Goal: Task Accomplishment & Management: Use online tool/utility

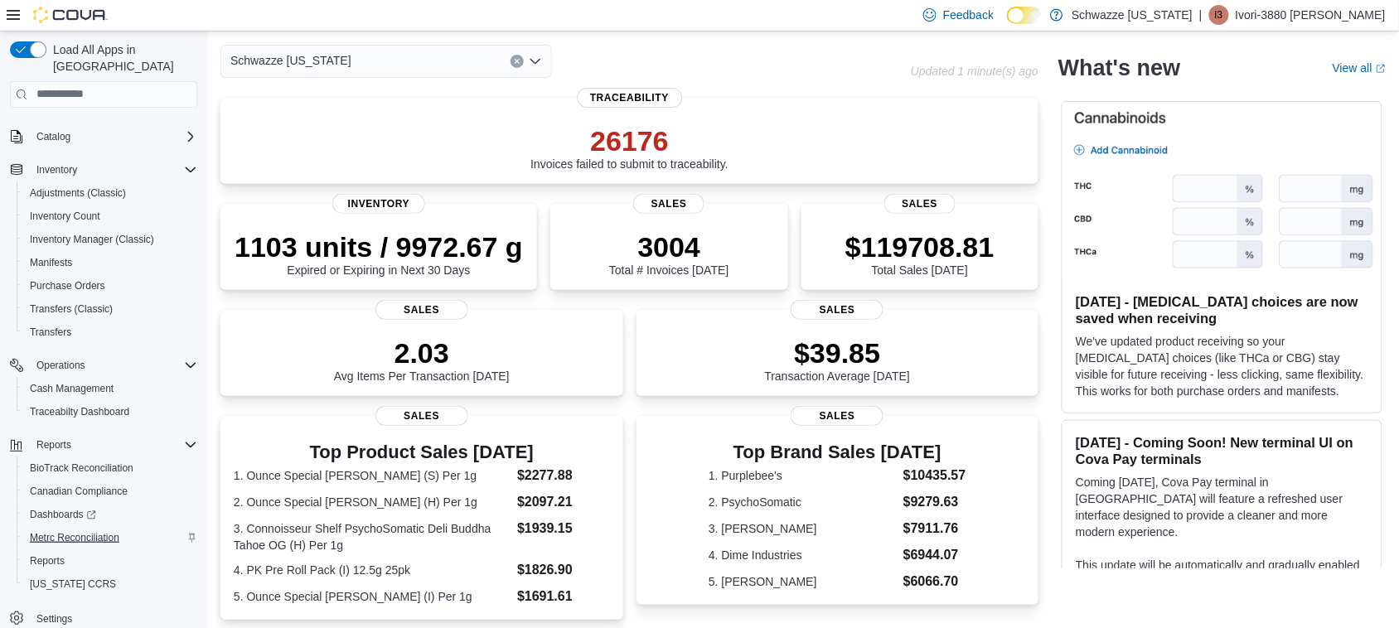
scroll to position [104, 0]
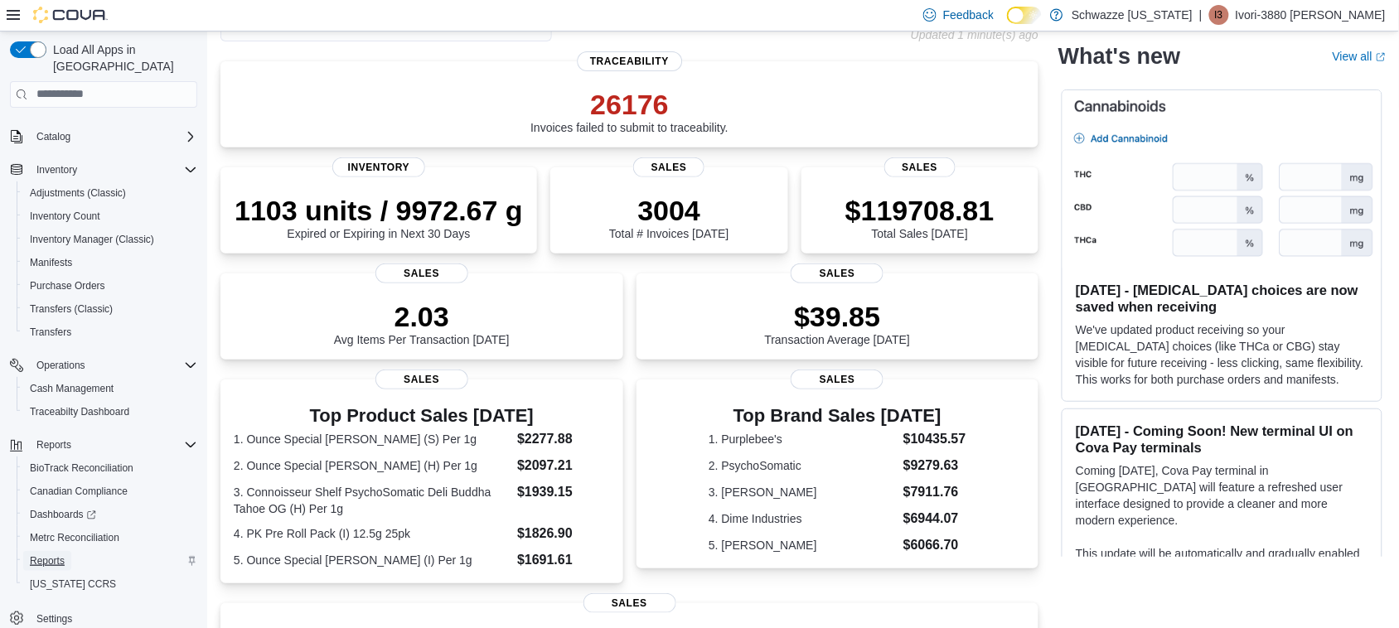
click at [38, 555] on span "Reports" at bounding box center [47, 561] width 35 height 13
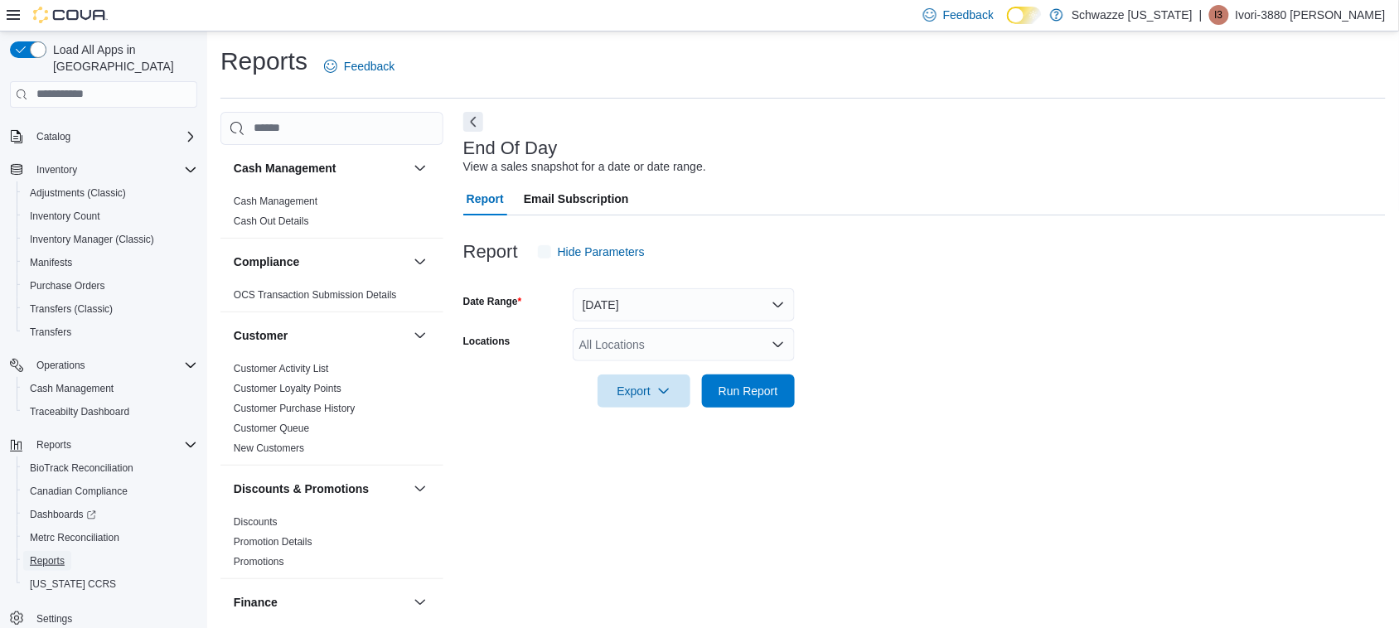
scroll to position [1, 0]
click at [734, 352] on div "All Locations" at bounding box center [684, 343] width 222 height 33
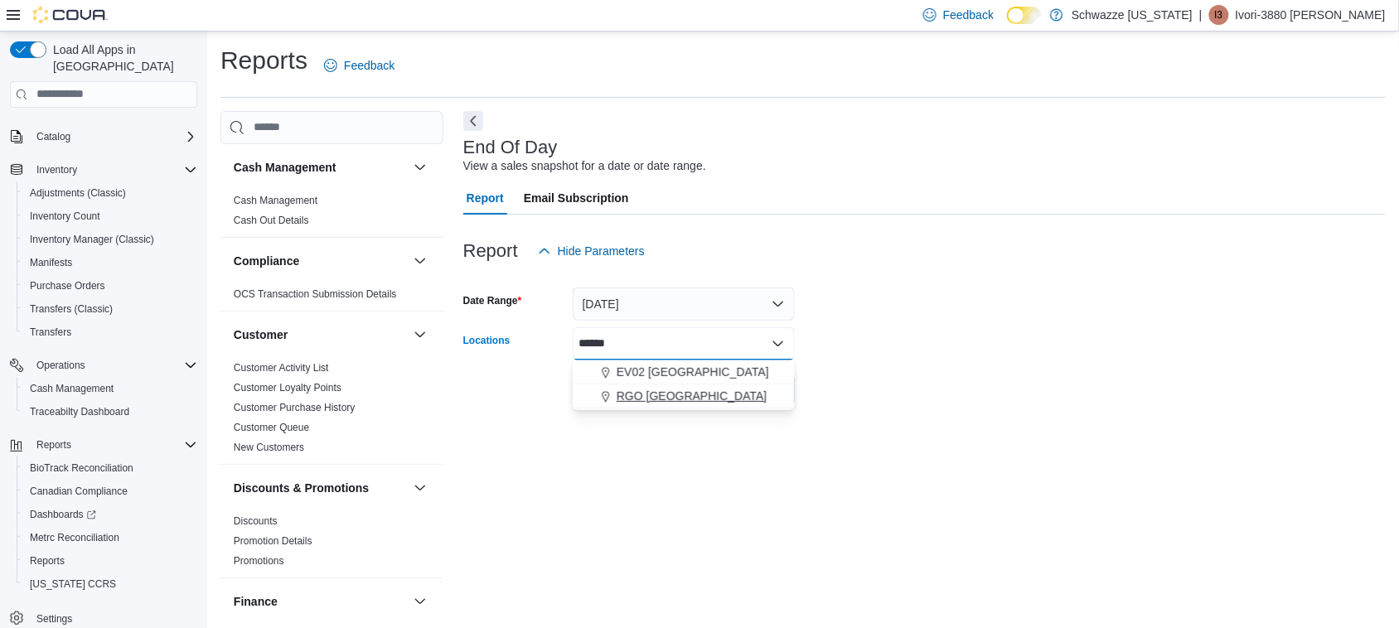
type input "******"
click at [714, 391] on span "RGO [GEOGRAPHIC_DATA]" at bounding box center [692, 396] width 151 height 17
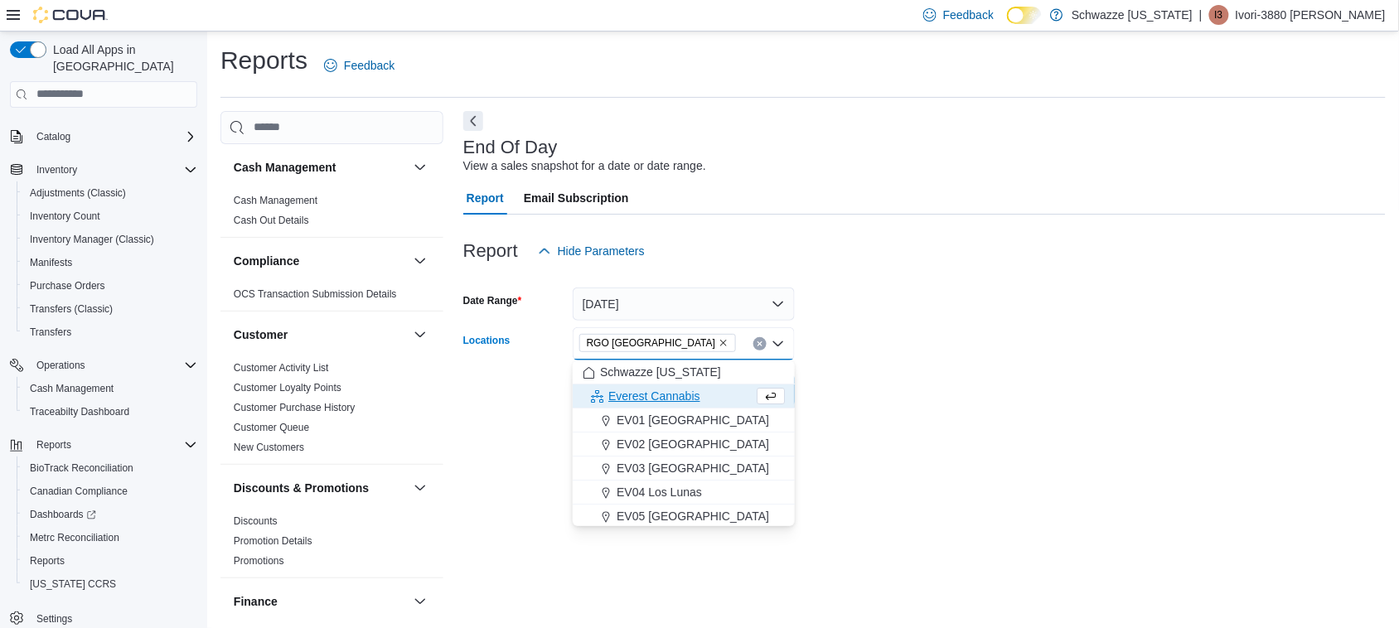
click at [951, 304] on form "Date Range [DATE] Locations RGO 6 [GEOGRAPHIC_DATA] Combo box. Selected. [GEOGR…" at bounding box center [924, 337] width 923 height 139
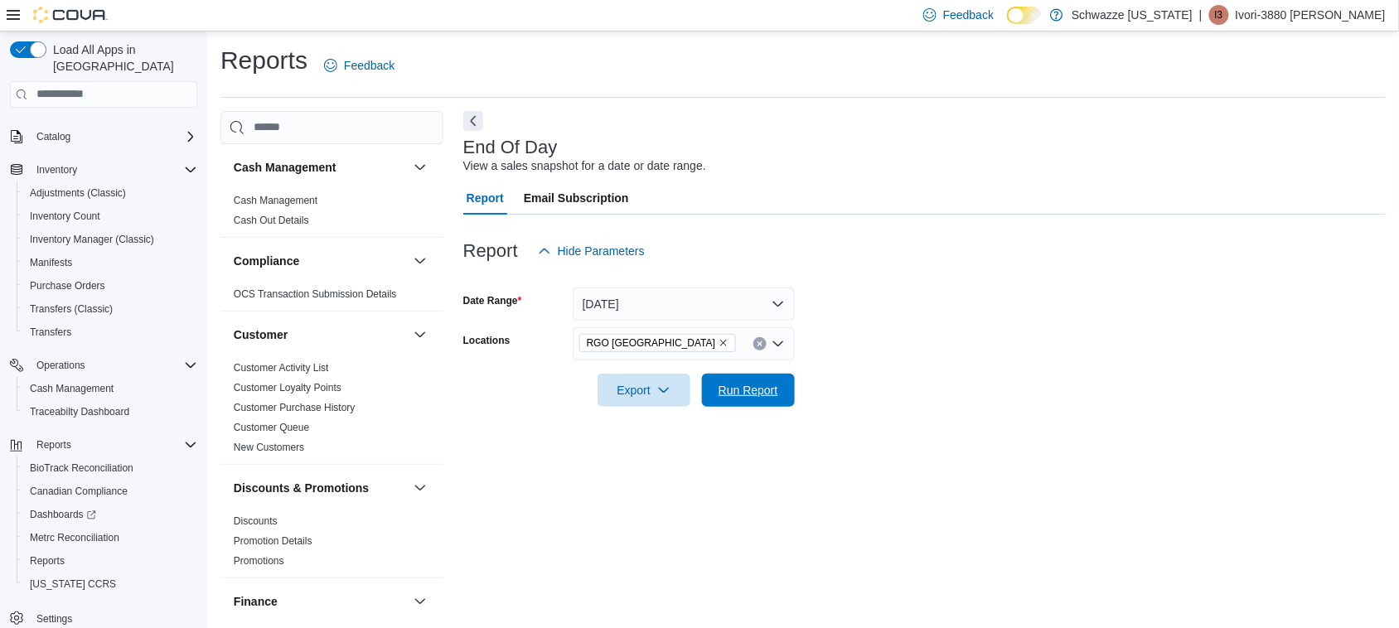
drag, startPoint x: 765, startPoint y: 392, endPoint x: 775, endPoint y: 371, distance: 23.7
click at [765, 395] on span "Run Report" at bounding box center [749, 390] width 60 height 17
